Goal: Task Accomplishment & Management: Use online tool/utility

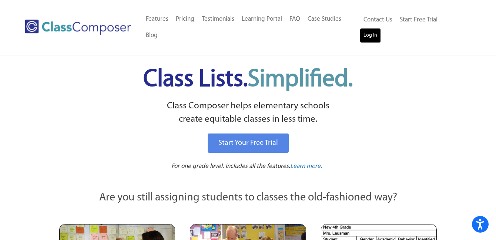
click at [381, 28] on link "Log In" at bounding box center [370, 35] width 21 height 15
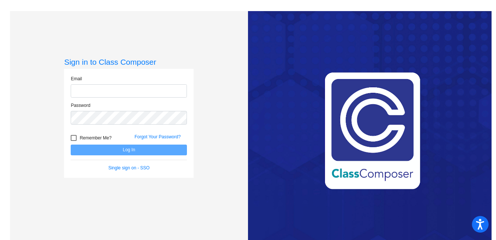
type input "johns@svusd.org"
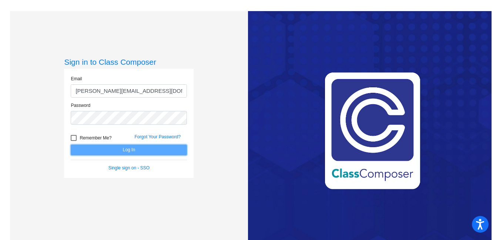
click at [128, 149] on button "Log In" at bounding box center [129, 150] width 116 height 11
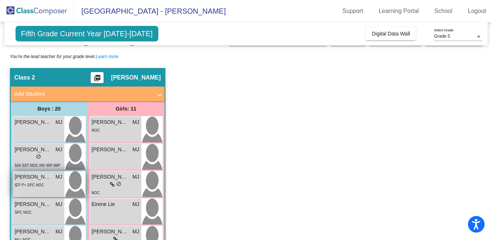
scroll to position [19, 0]
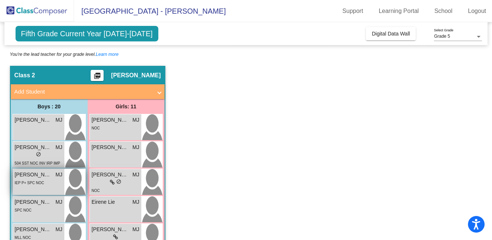
click at [34, 181] on span "IEP P+ SPC NOC" at bounding box center [30, 183] width 30 height 4
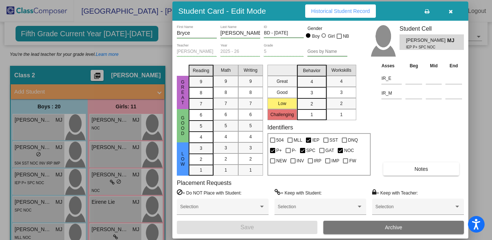
click at [401, 145] on div "Asses Beg Mid End IR_E IR_M Notes" at bounding box center [422, 119] width 84 height 114
click at [424, 169] on span "Notes" at bounding box center [421, 169] width 14 height 6
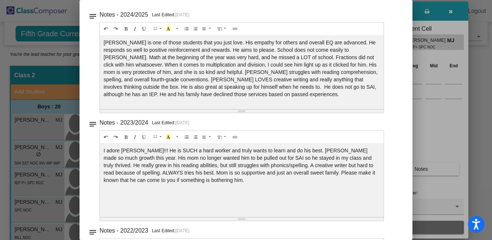
scroll to position [0, 0]
